Goal: Check status: Check status

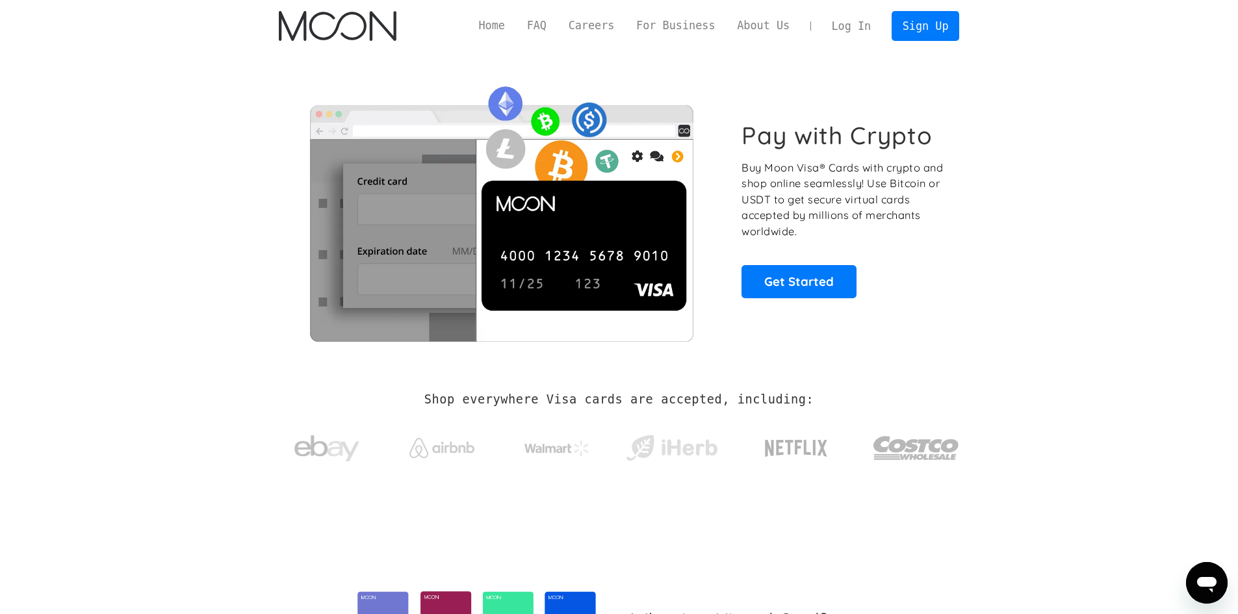
click at [875, 30] on link "Log In" at bounding box center [850, 26] width 61 height 29
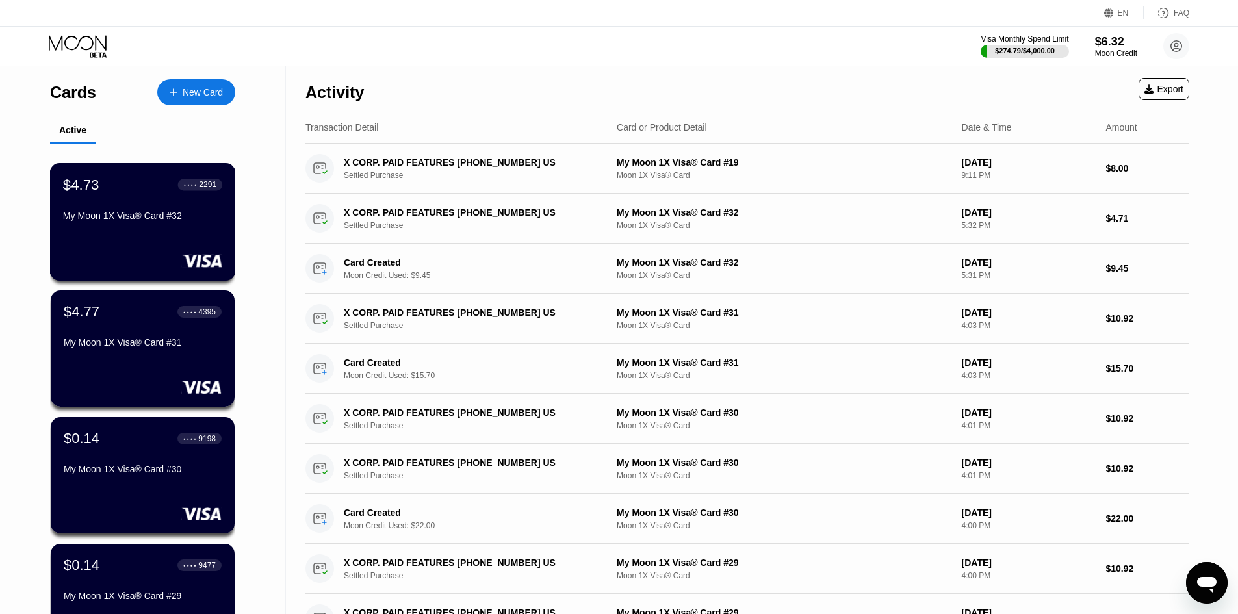
click at [165, 226] on div "My Moon 1X Visa® Card #32" at bounding box center [142, 218] width 159 height 16
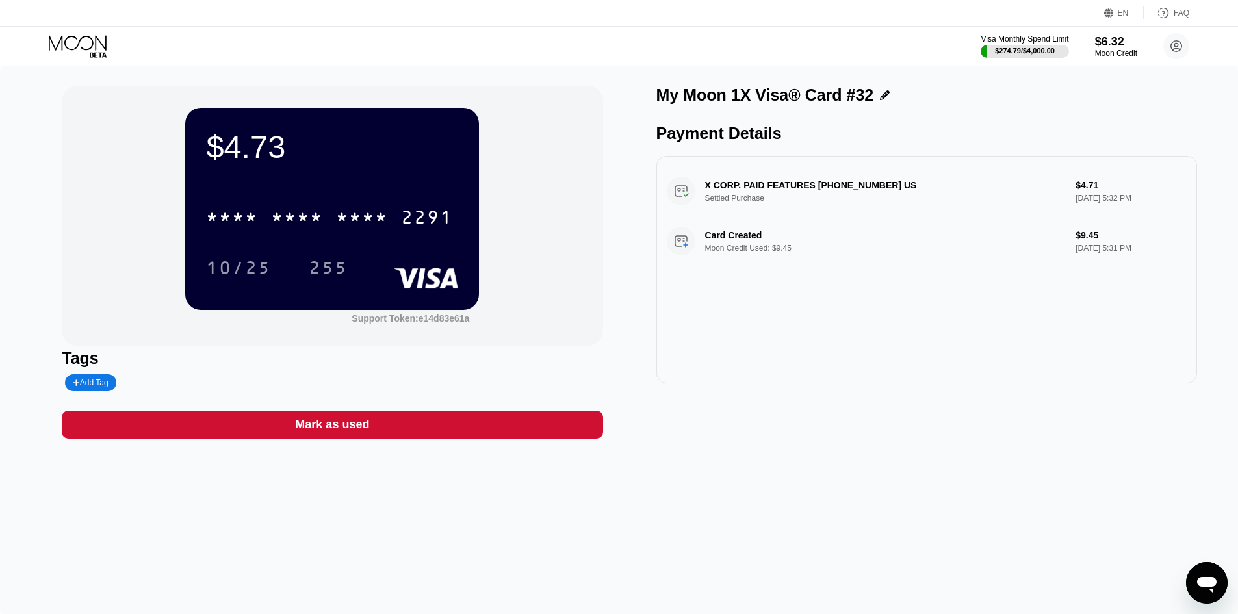
drag, startPoint x: 655, startPoint y: 506, endPoint x: 651, endPoint y: 493, distance: 13.8
click at [655, 506] on div "$4.73 * * * * * * * * * * * * 2291 10/25 255 Support Token: e14d83e61a Tags Add…" at bounding box center [619, 340] width 1238 height 548
click at [77, 55] on icon at bounding box center [79, 46] width 60 height 23
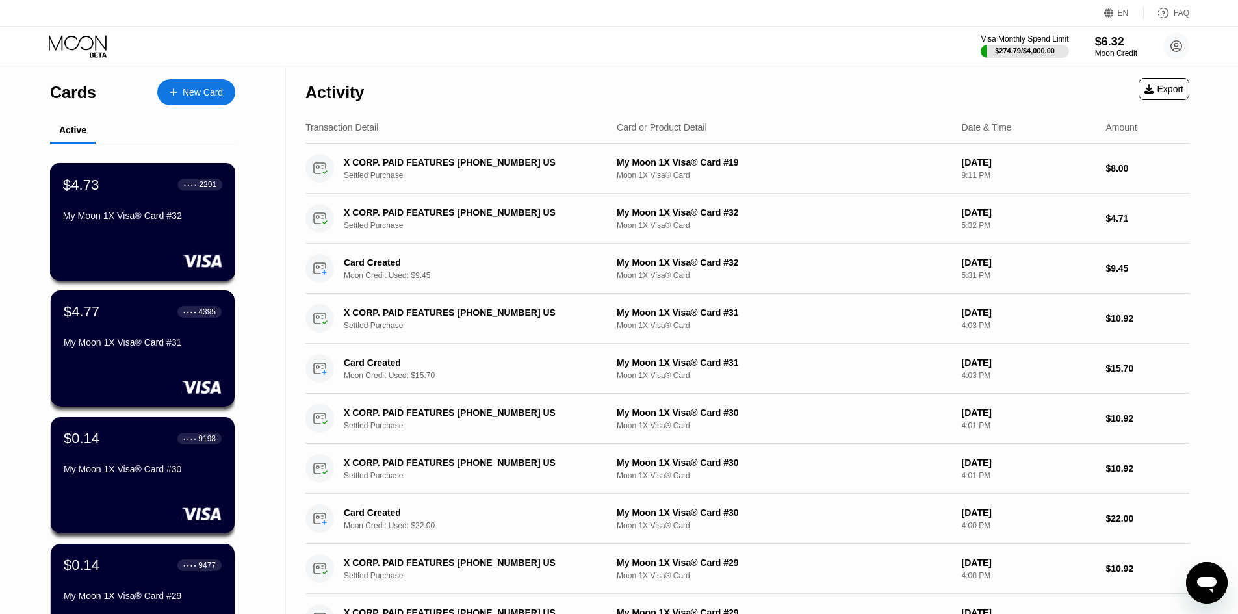
click at [168, 188] on div "$4.73 ● ● ● ● 2291" at bounding box center [142, 184] width 159 height 17
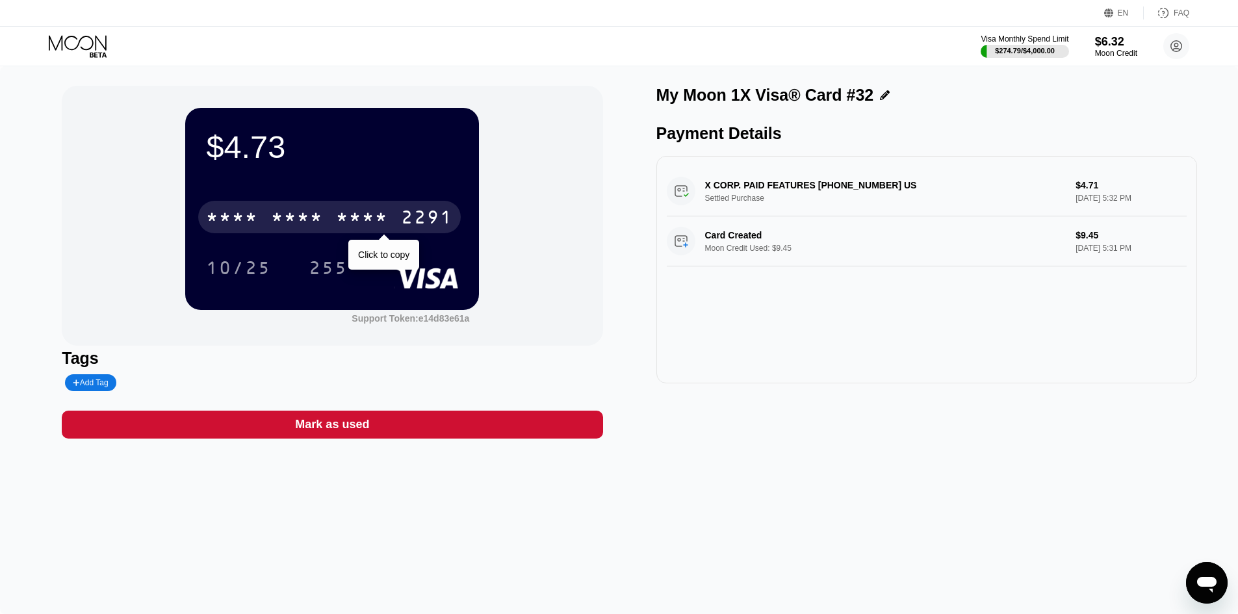
click at [362, 224] on div "* * * *" at bounding box center [362, 219] width 52 height 21
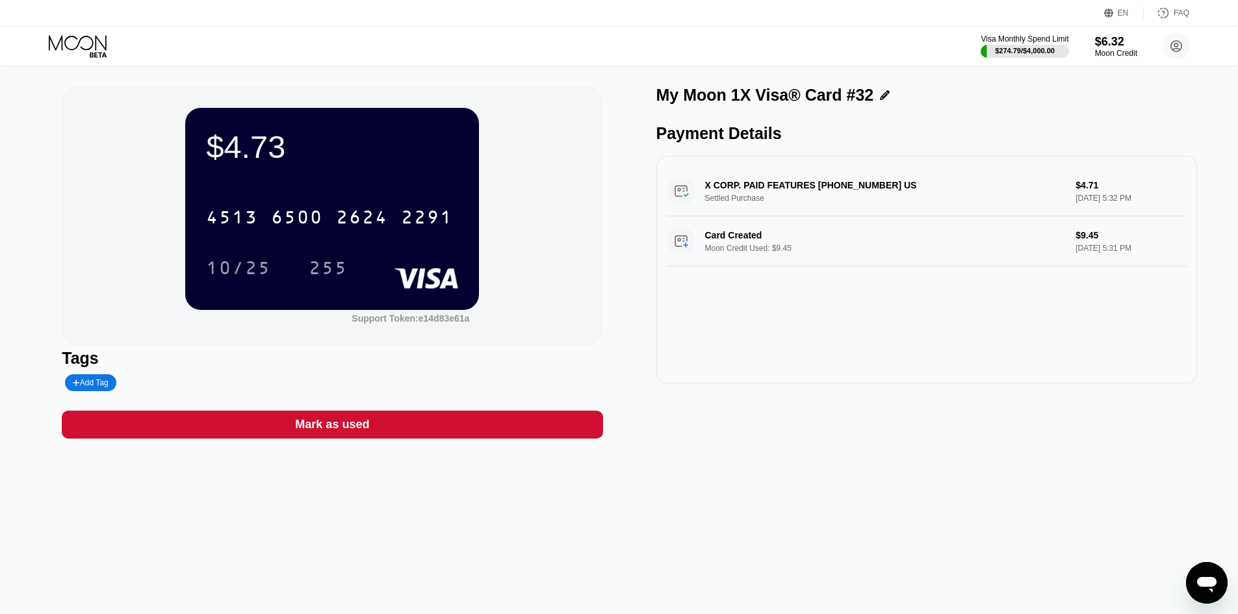
click at [70, 36] on icon at bounding box center [78, 42] width 58 height 15
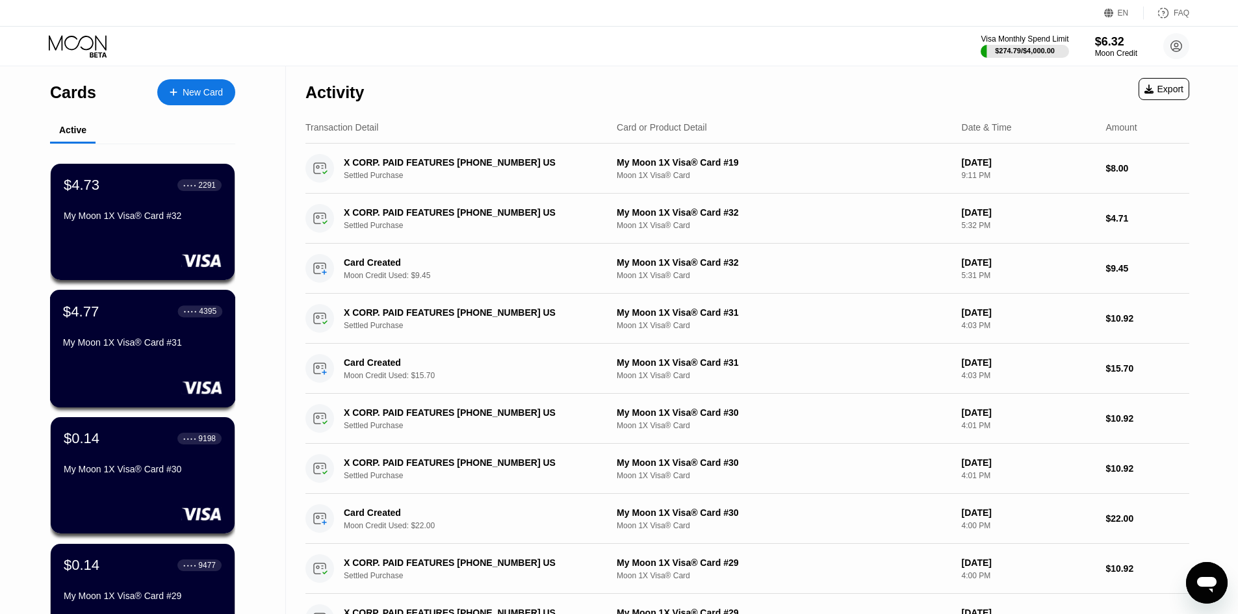
click at [150, 340] on div "$4.77 ● ● ● ● 4395 My Moon 1X Visa® Card #31" at bounding box center [142, 328] width 159 height 50
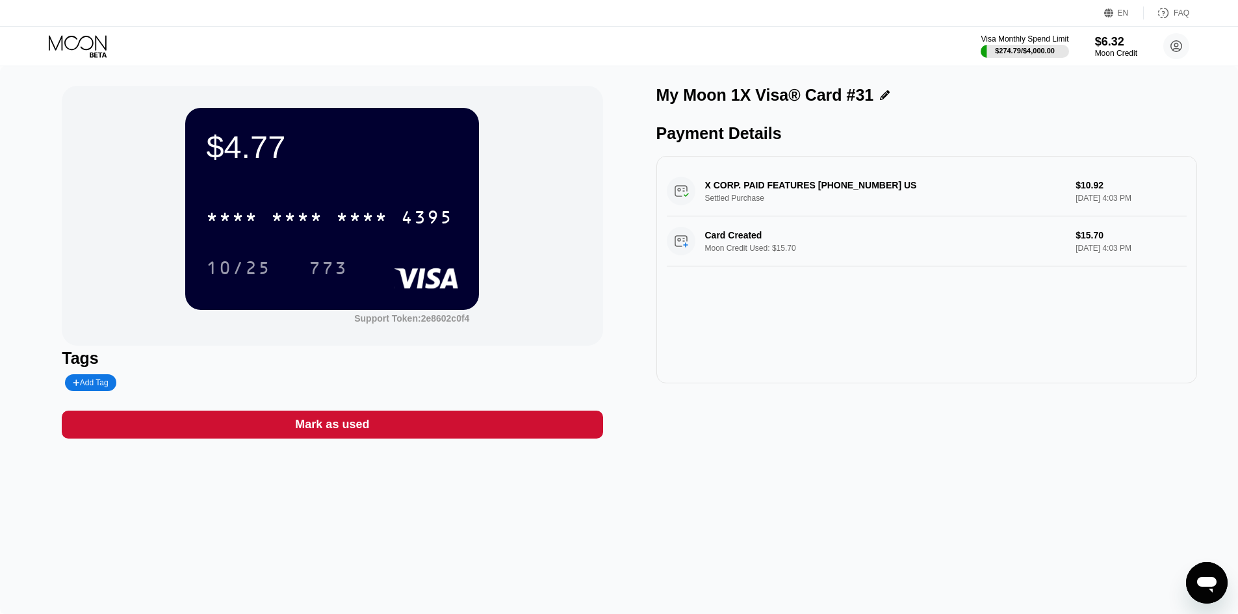
click at [108, 55] on icon at bounding box center [79, 46] width 60 height 23
